Goal: Information Seeking & Learning: Check status

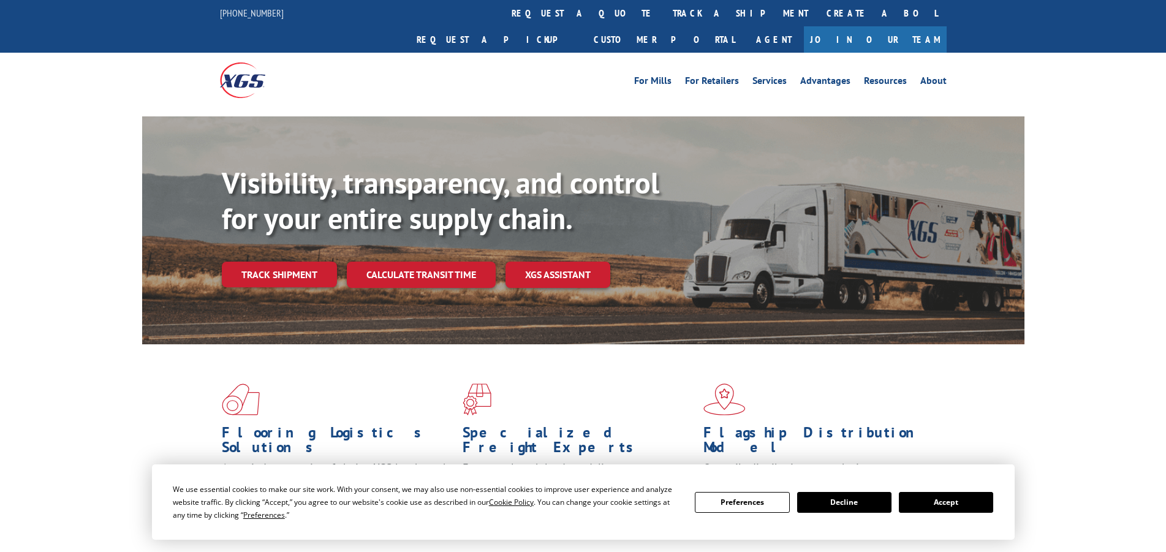
click at [664, 16] on link "track a shipment" at bounding box center [741, 13] width 154 height 26
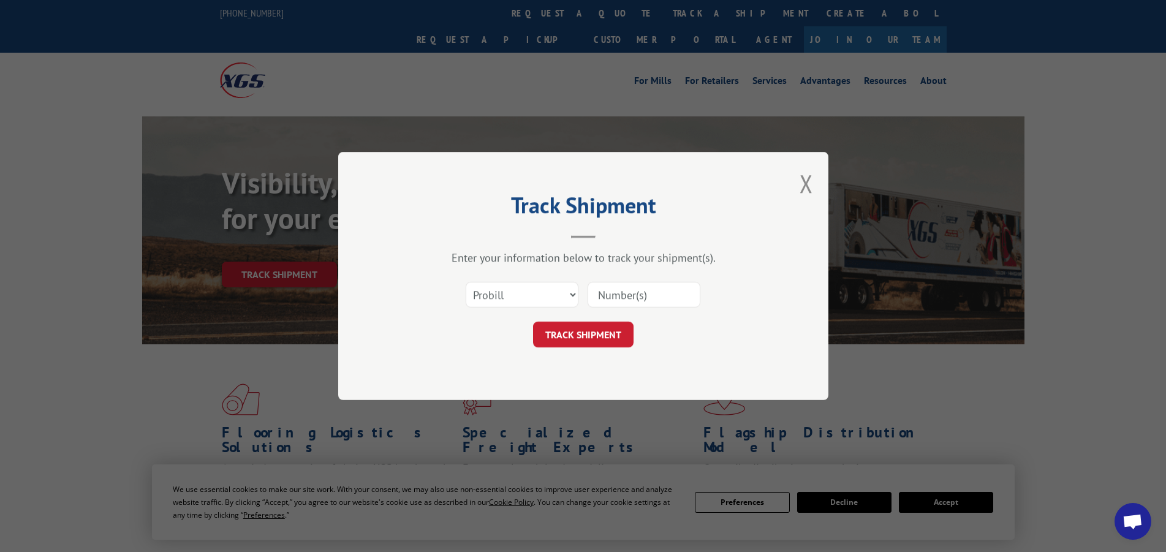
drag, startPoint x: 619, startPoint y: 293, endPoint x: 609, endPoint y: 309, distance: 18.7
click at [619, 293] on input at bounding box center [644, 295] width 113 height 26
paste input "17693984"
type input "17693984"
click at [592, 327] on button "TRACK SHIPMENT" at bounding box center [583, 335] width 100 height 26
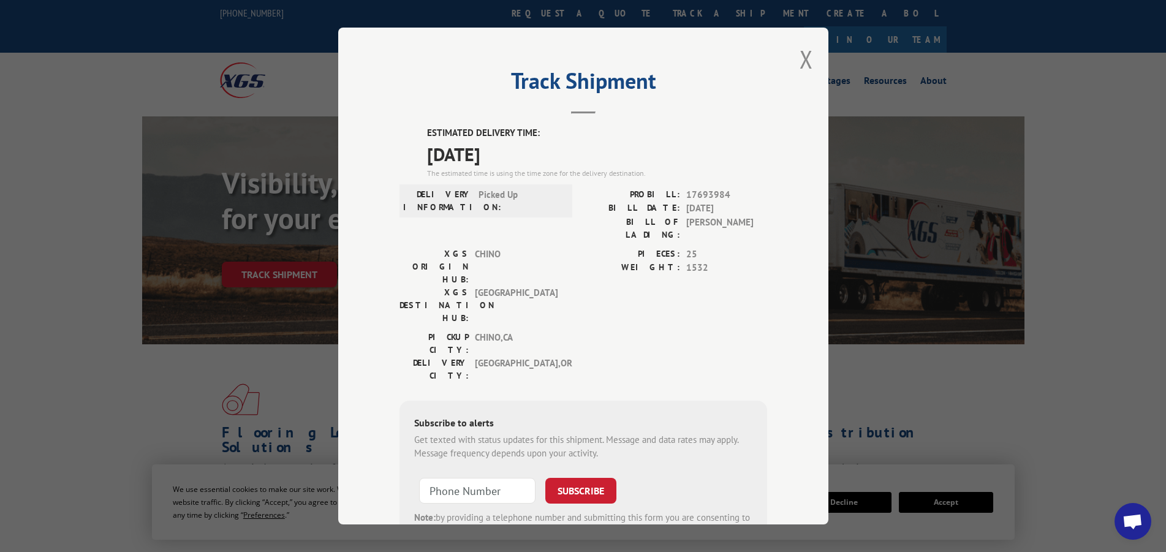
click at [670, 331] on div "PICKUP CITY: [GEOGRAPHIC_DATA] , [GEOGRAPHIC_DATA]: [GEOGRAPHIC_DATA] , [GEOGRA…" at bounding box center [584, 360] width 368 height 58
click at [806, 58] on button "Close modal" at bounding box center [806, 59] width 13 height 32
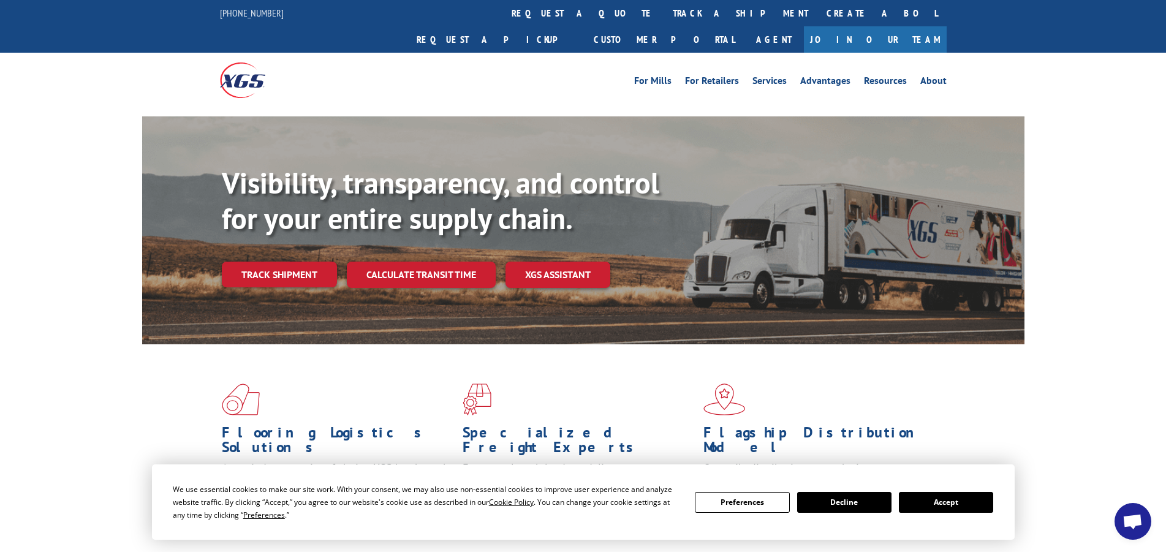
click at [664, 12] on link "track a shipment" at bounding box center [741, 13] width 154 height 26
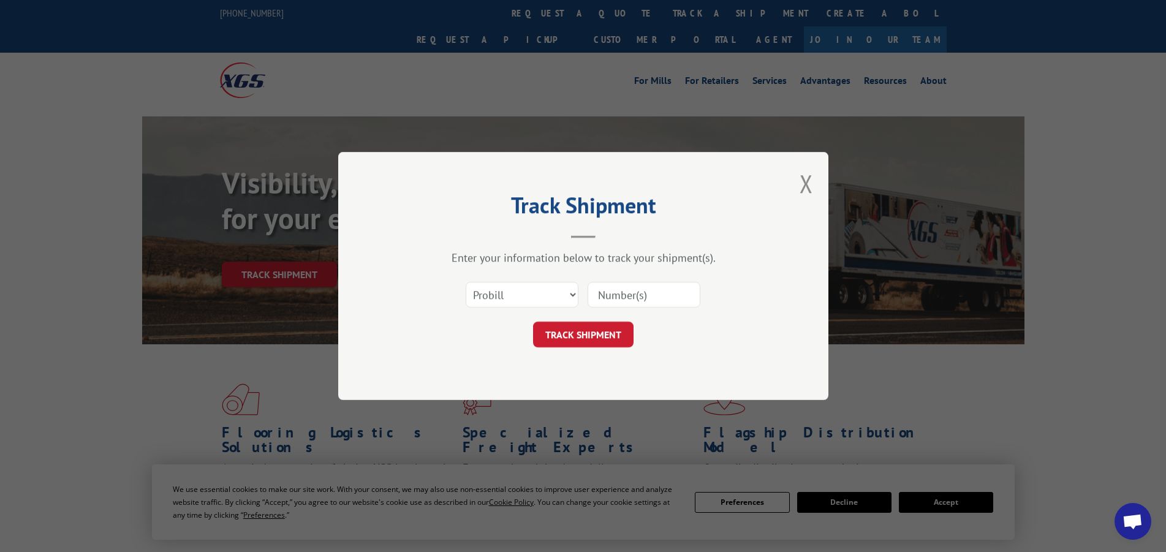
click at [623, 301] on input at bounding box center [644, 295] width 113 height 26
type input "17695247"
click at [584, 333] on button "TRACK SHIPMENT" at bounding box center [583, 335] width 100 height 26
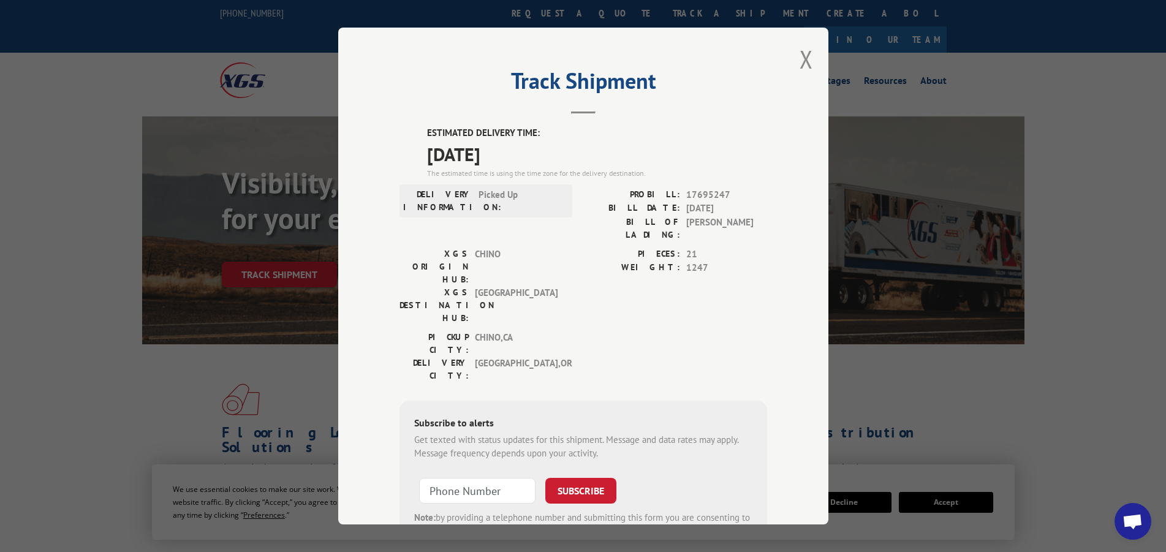
click at [678, 331] on div "PICKUP CITY: [GEOGRAPHIC_DATA] , [GEOGRAPHIC_DATA]: [GEOGRAPHIC_DATA] , [GEOGRA…" at bounding box center [584, 360] width 368 height 58
click at [800, 58] on button "Close modal" at bounding box center [806, 59] width 13 height 32
